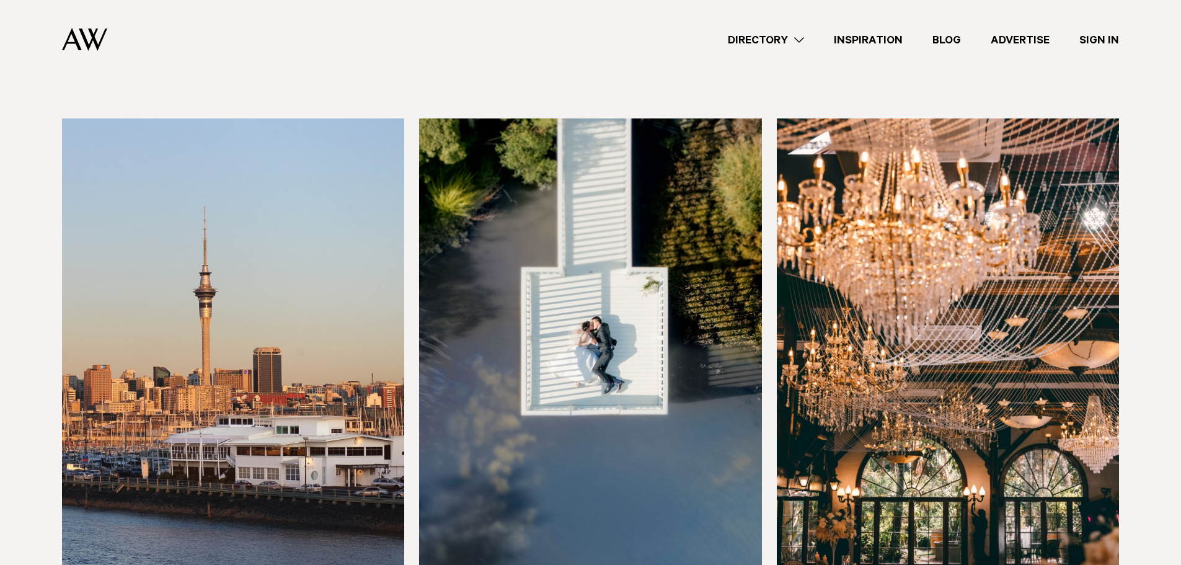
scroll to position [496, 0]
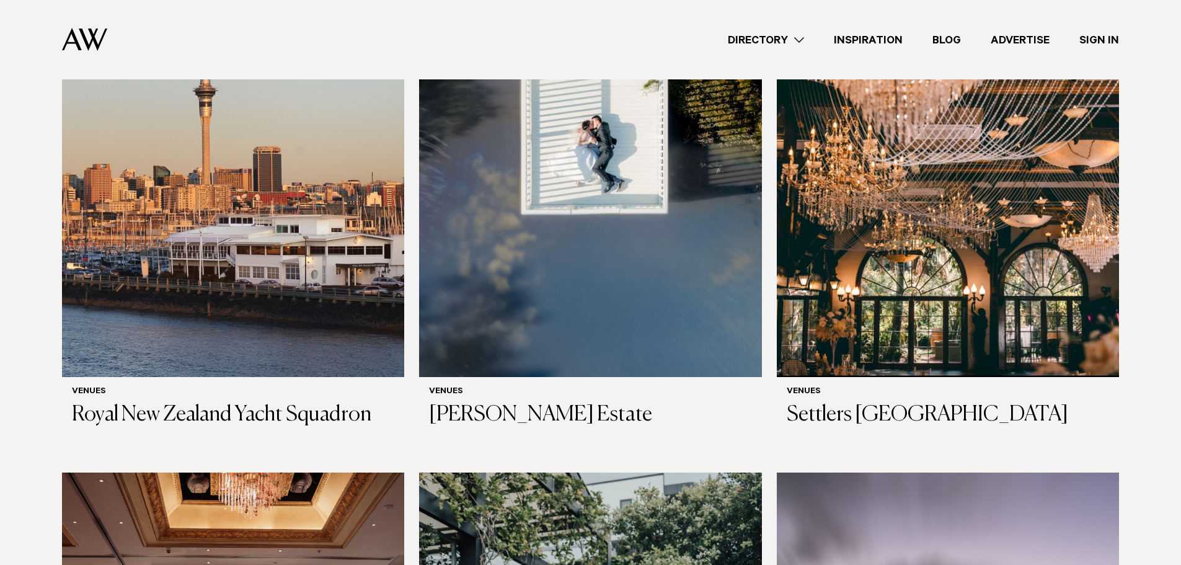
click at [1022, 39] on link "Advertise" at bounding box center [1020, 40] width 89 height 17
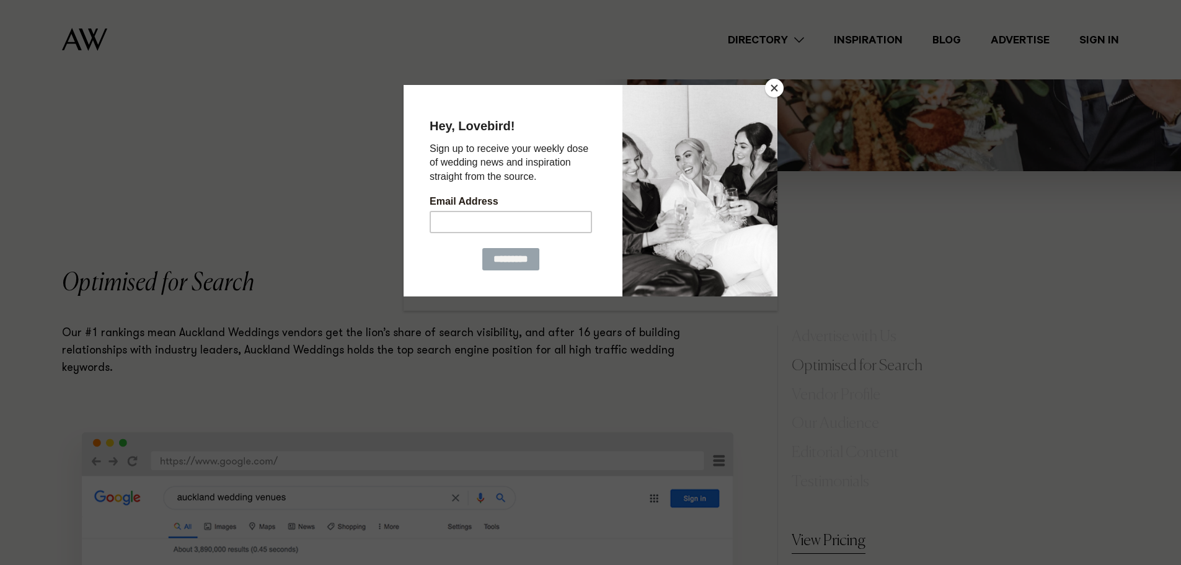
scroll to position [682, 0]
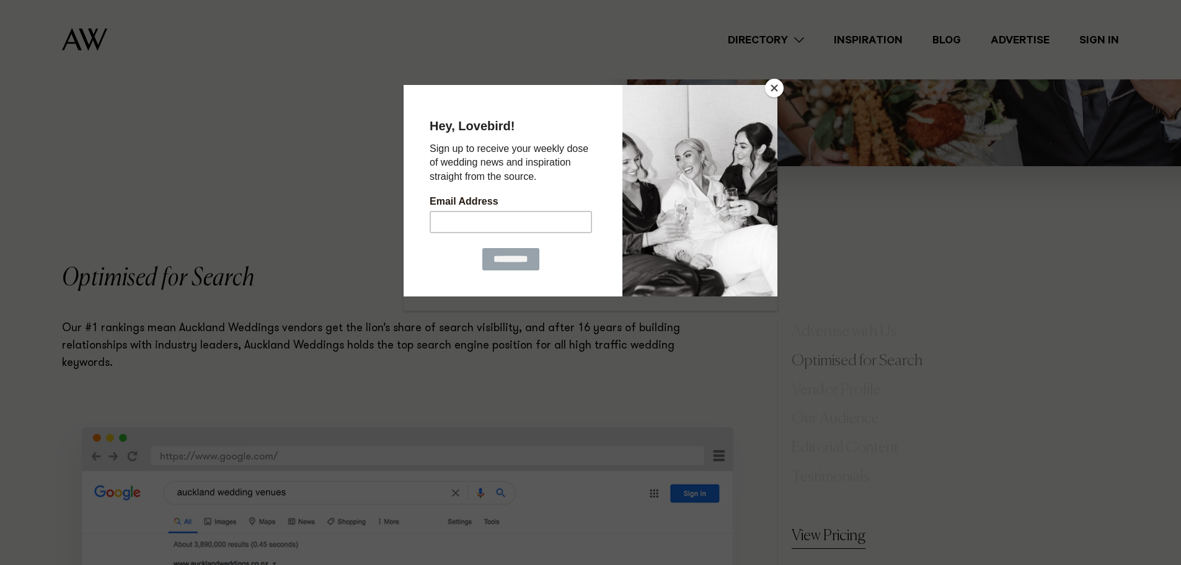
click at [771, 91] on button "Close" at bounding box center [774, 88] width 19 height 19
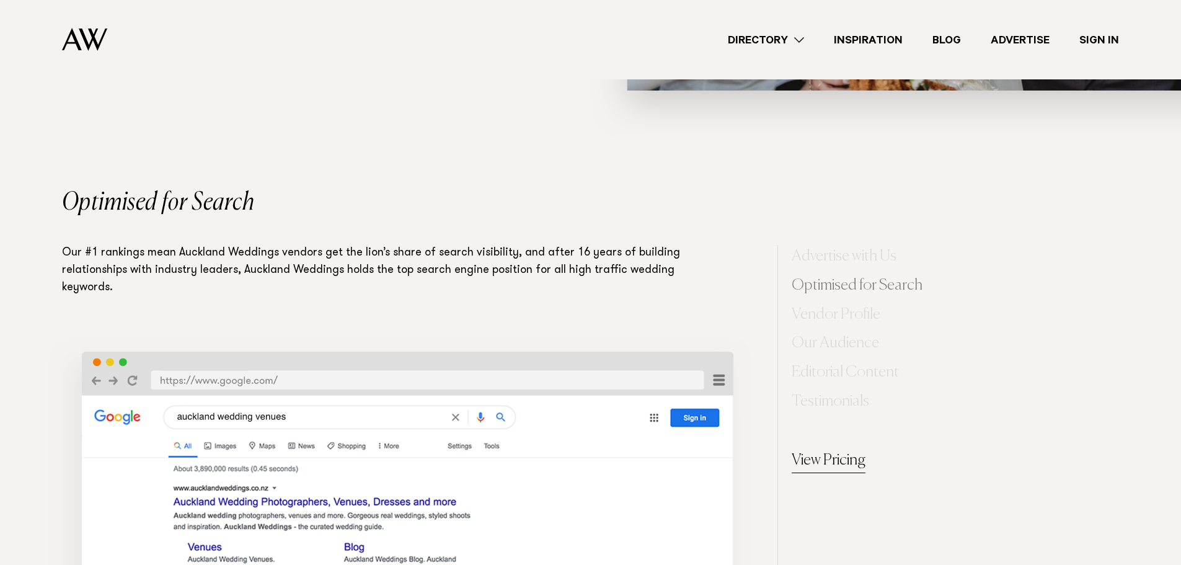
scroll to position [868, 0]
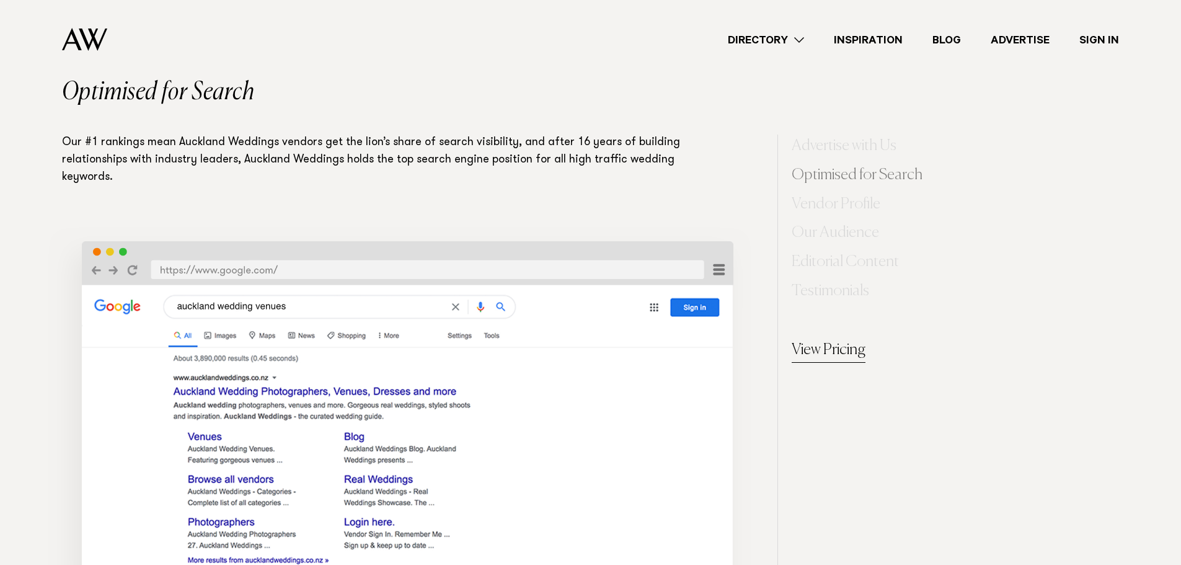
drag, startPoint x: 815, startPoint y: 338, endPoint x: 820, endPoint y: 347, distance: 10.0
click at [816, 339] on link "View Pricing" at bounding box center [829, 350] width 74 height 25
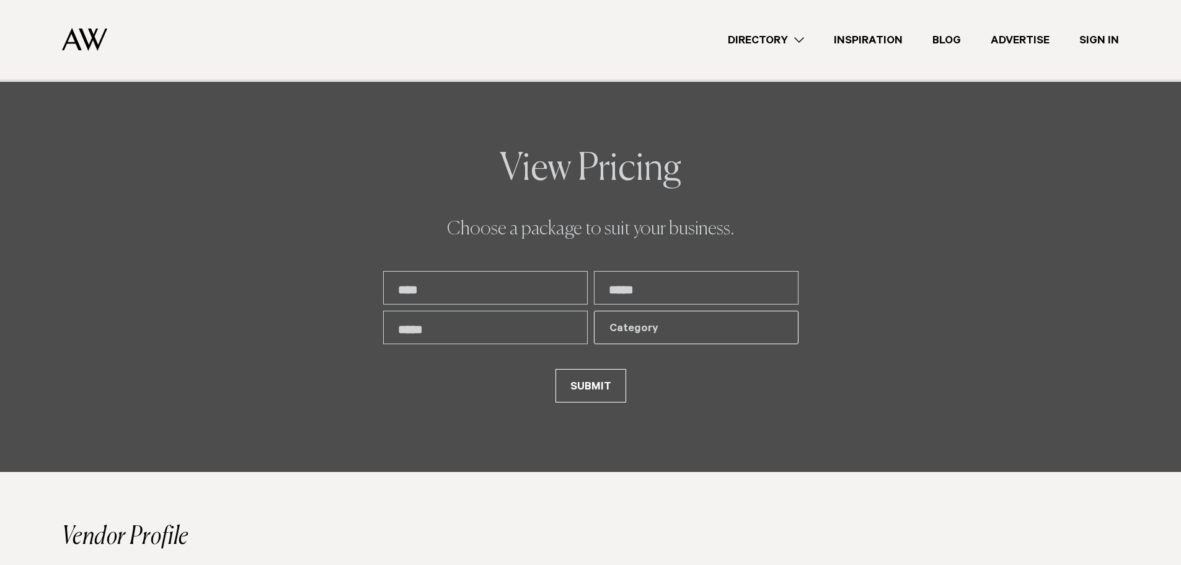
scroll to position [2669, 0]
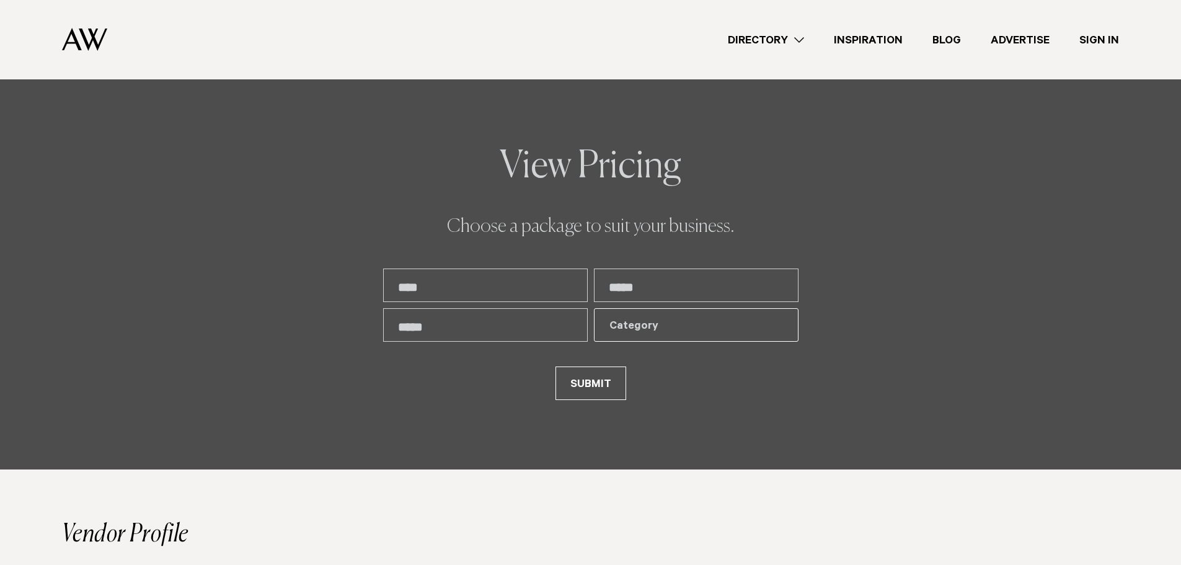
click at [541, 293] on input "text" at bounding box center [485, 284] width 205 height 33
type input "**********"
click at [655, 321] on div "Category" at bounding box center [688, 326] width 159 height 15
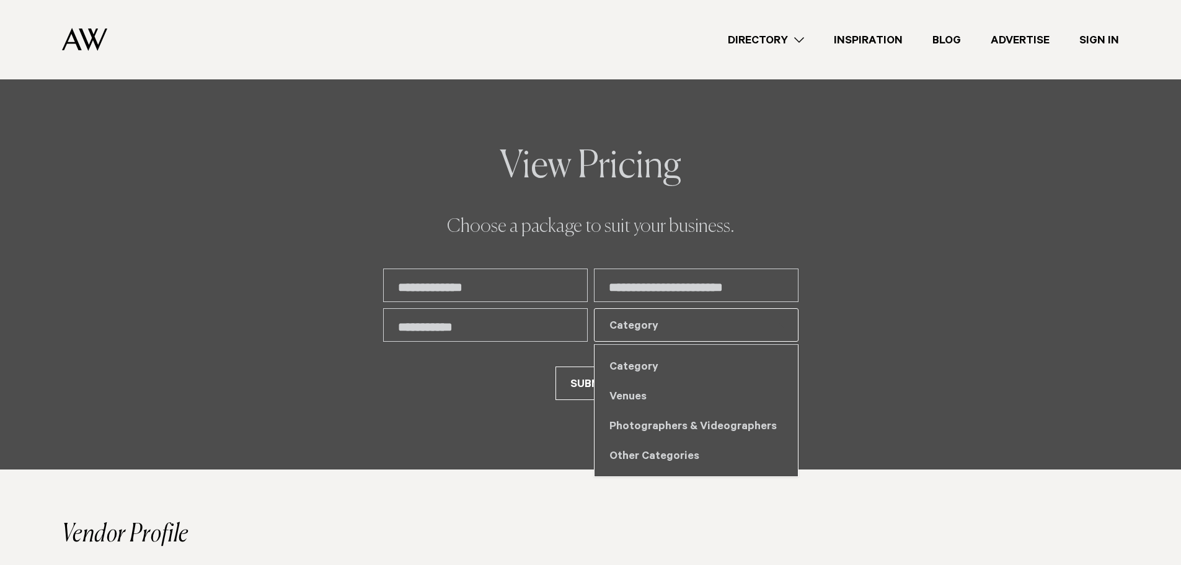
click at [653, 459] on div "Other Categories" at bounding box center [696, 455] width 203 height 30
select select "*"
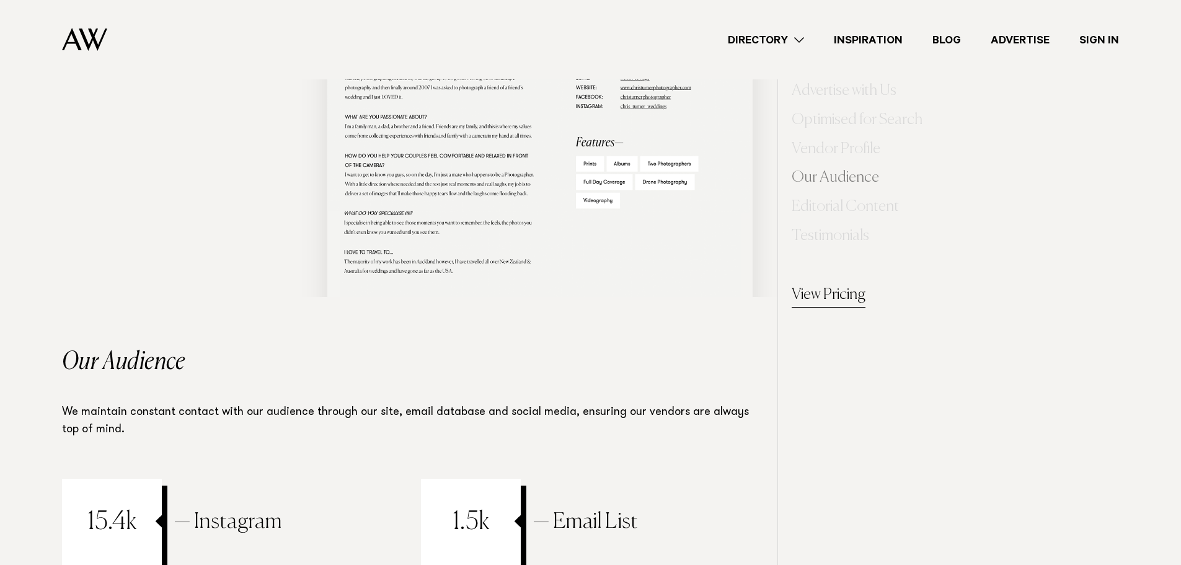
scroll to position [3537, 0]
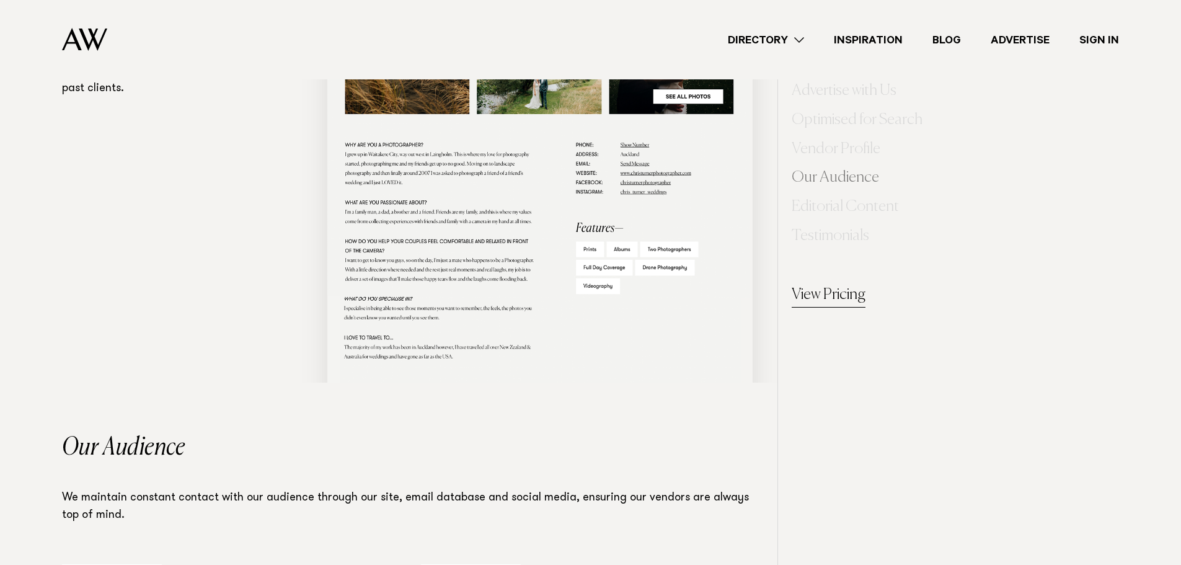
click at [752, 39] on link "Directory" at bounding box center [766, 40] width 106 height 17
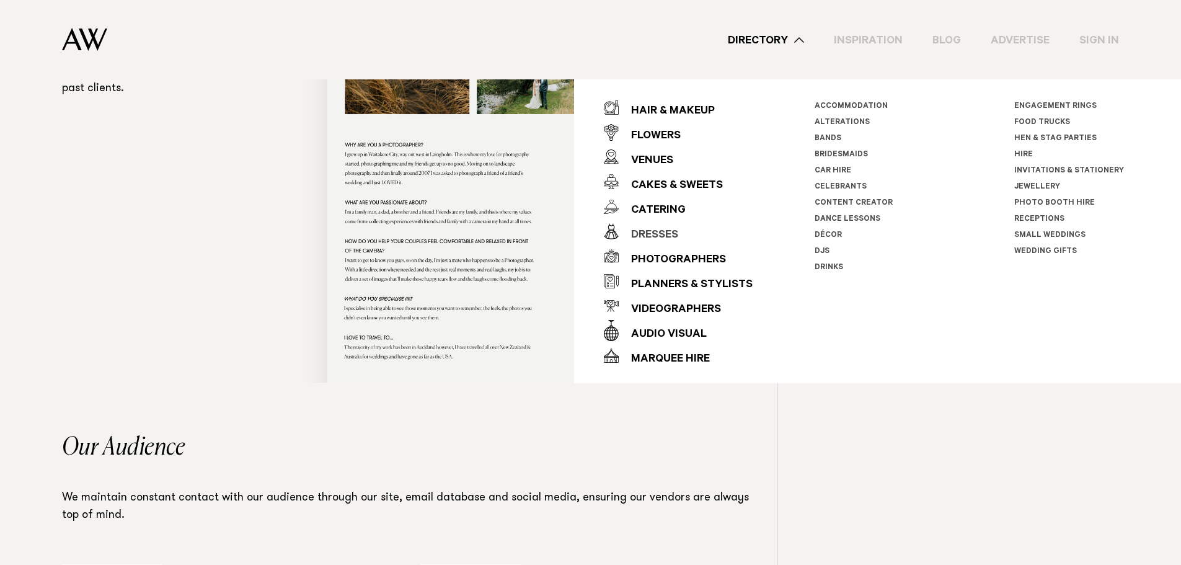
click at [639, 234] on div "Dresses" at bounding box center [649, 235] width 60 height 25
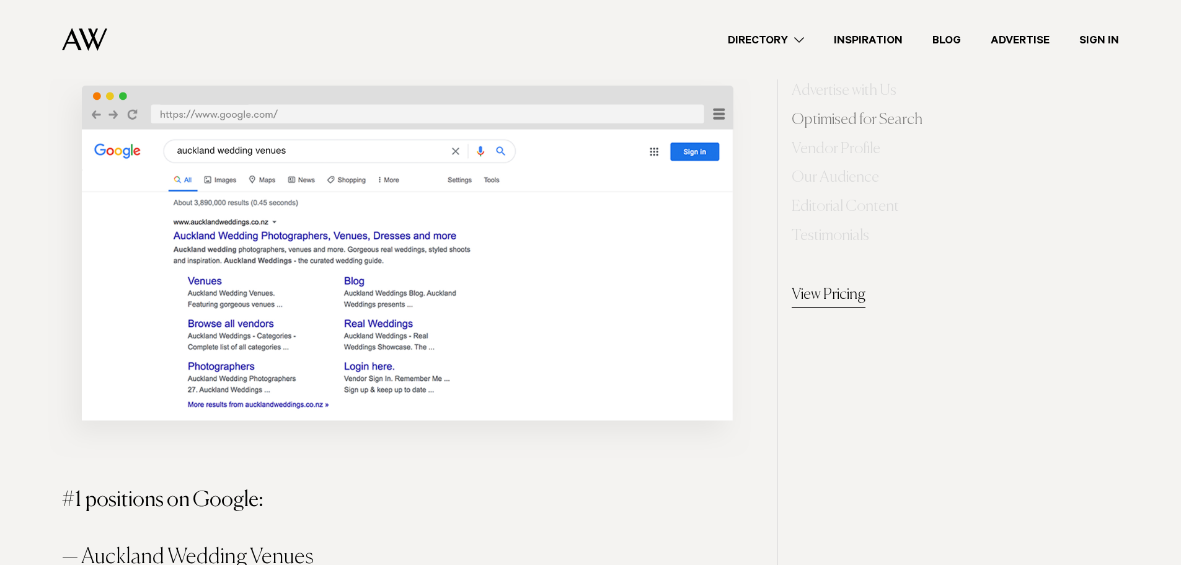
scroll to position [995, 0]
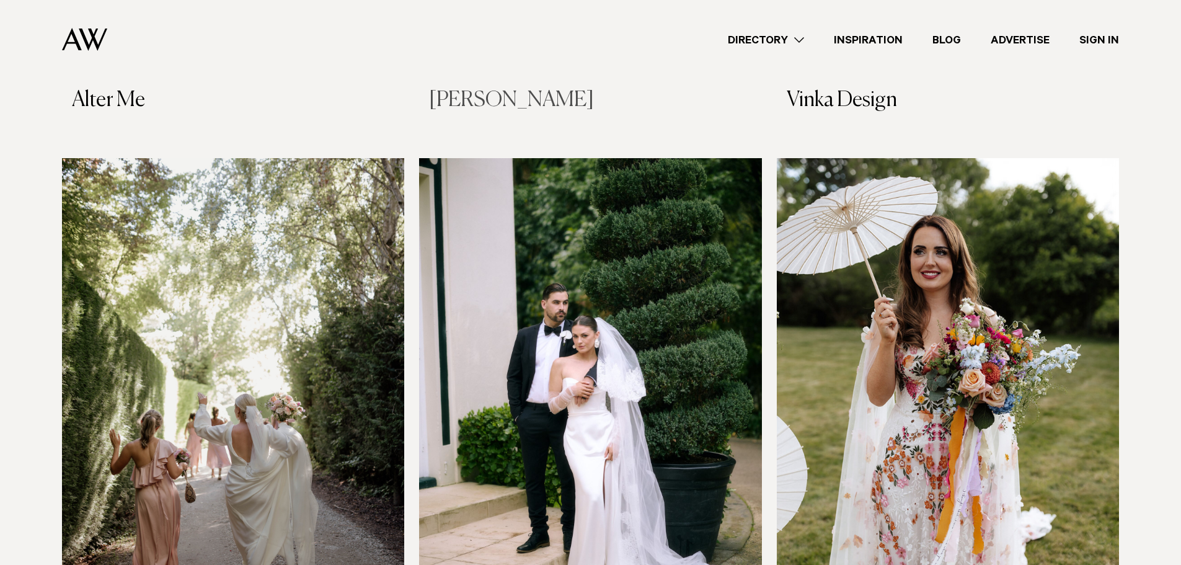
scroll to position [806, 0]
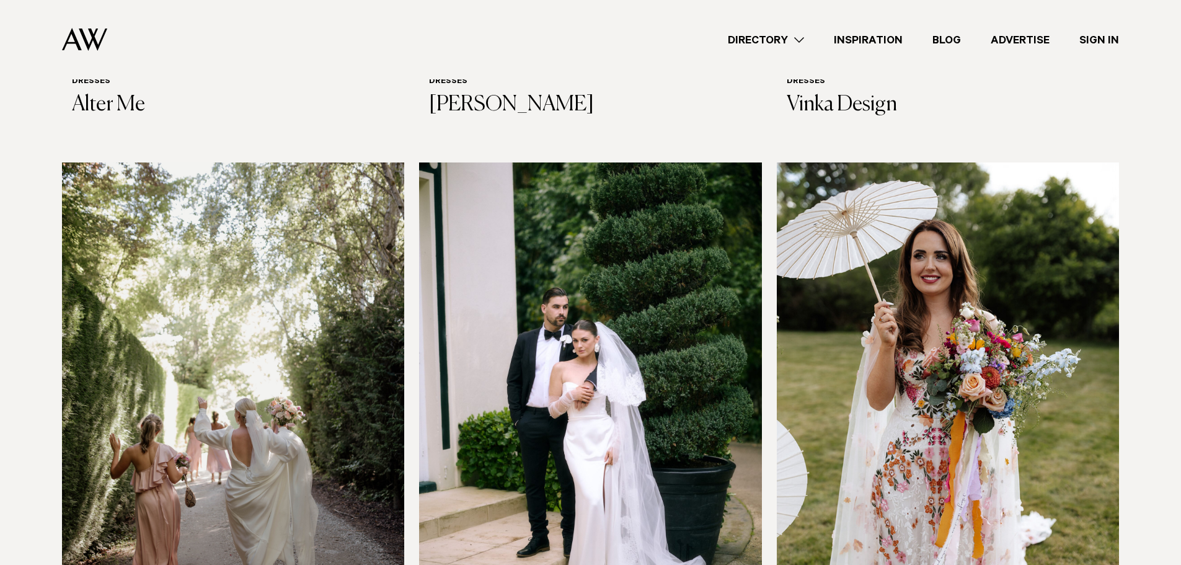
click at [637, 230] on img at bounding box center [590, 391] width 342 height 459
